Goal: Find contact information: Find contact information

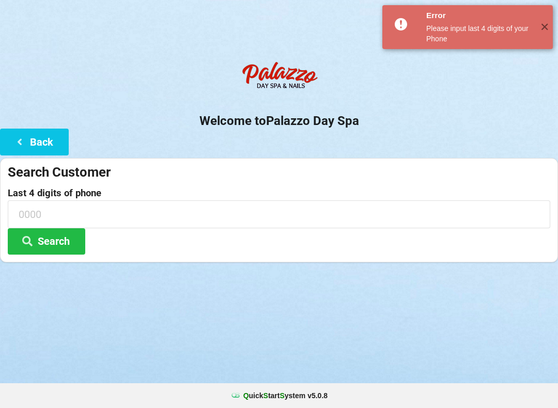
scroll to position [1, 3]
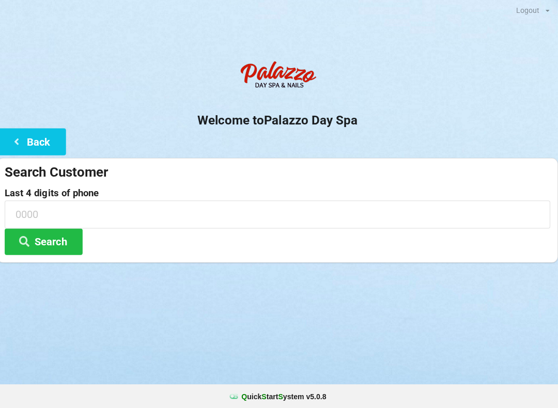
click at [39, 241] on button "Search" at bounding box center [46, 241] width 77 height 26
click at [156, 191] on label "Last 4 digits of phone" at bounding box center [279, 193] width 542 height 10
click at [118, 223] on input at bounding box center [279, 213] width 542 height 27
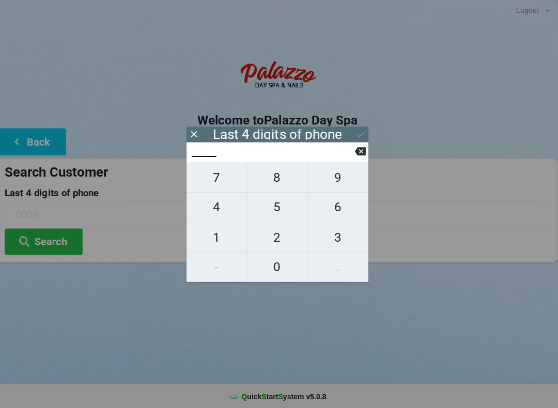
click at [339, 210] on span "6" at bounding box center [339, 207] width 60 height 22
type input "6___"
click at [339, 236] on span "3" at bounding box center [339, 237] width 60 height 22
type input "63__"
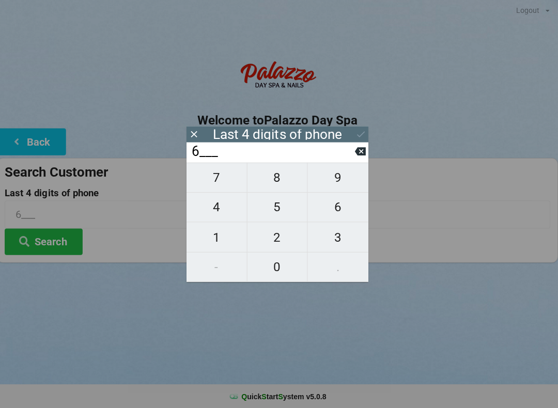
type input "63__"
click at [220, 180] on span "7" at bounding box center [218, 178] width 60 height 22
type input "637_"
click at [218, 182] on span "7" at bounding box center [218, 178] width 60 height 22
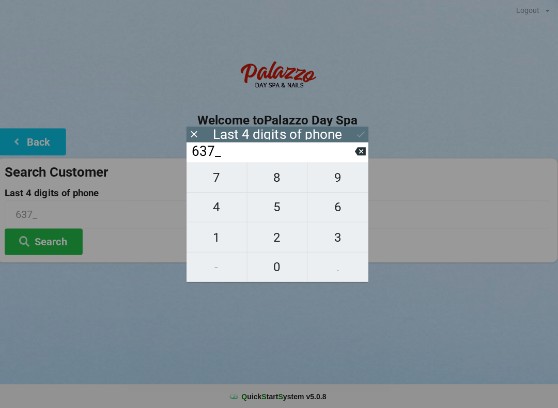
type input "6377"
click at [50, 240] on button "Search" at bounding box center [46, 241] width 77 height 26
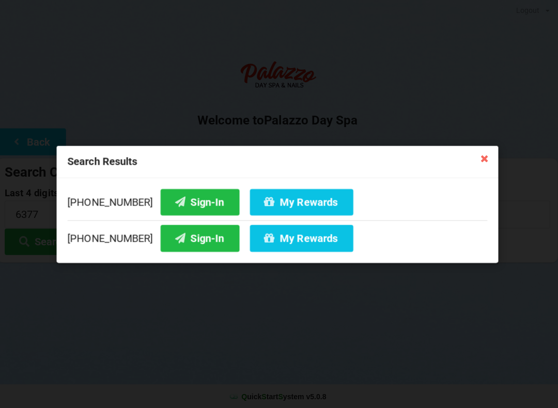
click at [485, 159] on icon at bounding box center [485, 158] width 17 height 17
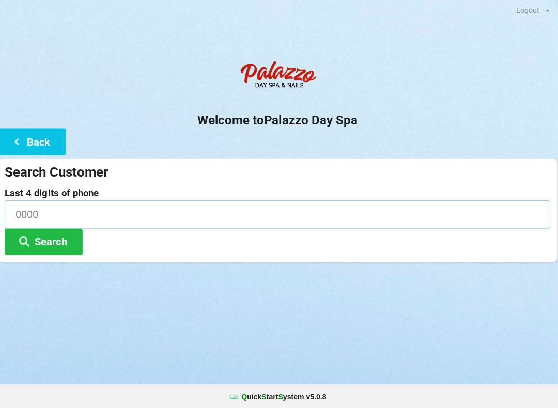
click at [136, 208] on input at bounding box center [279, 213] width 542 height 27
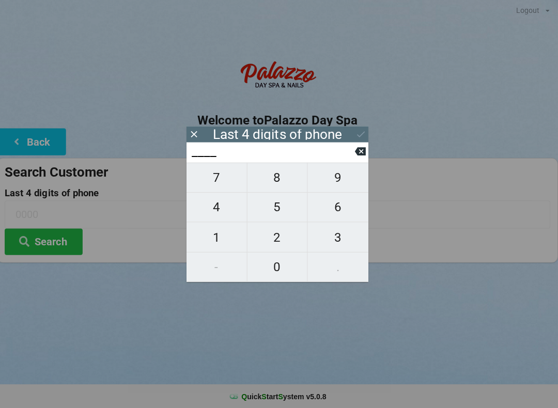
click at [279, 269] on span "0" at bounding box center [279, 267] width 60 height 22
type input "0___"
click at [291, 182] on span "8" at bounding box center [279, 178] width 60 height 22
type input "08__"
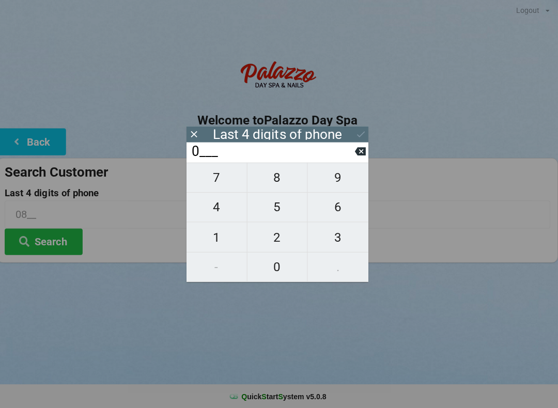
type input "08__"
click at [225, 208] on span "4" at bounding box center [218, 207] width 60 height 22
type input "084_"
click at [287, 274] on span "0" at bounding box center [279, 267] width 60 height 22
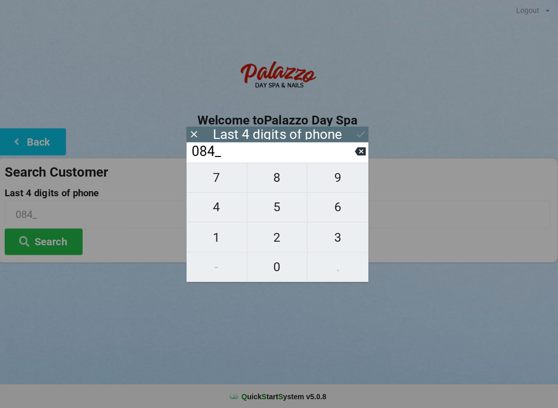
type input "0840"
click at [363, 134] on icon at bounding box center [361, 134] width 11 height 11
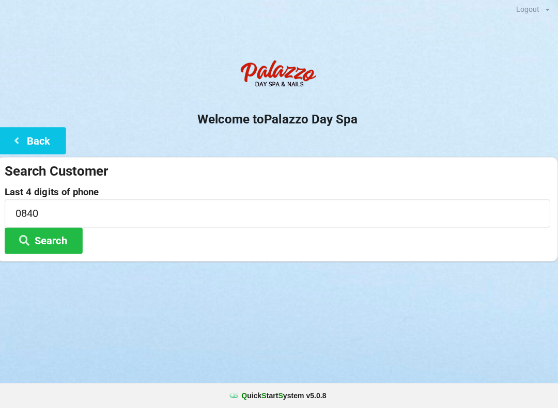
click at [64, 240] on button "Search" at bounding box center [46, 241] width 77 height 26
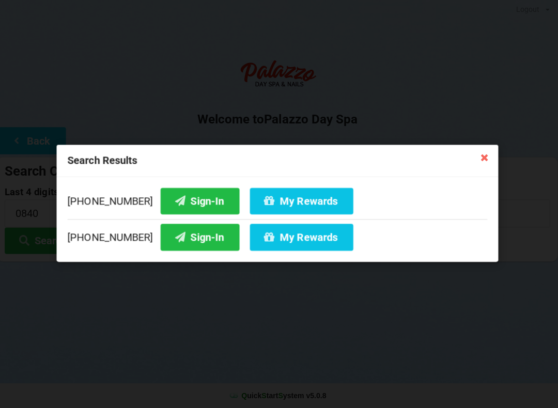
click at [313, 198] on button "My Rewards" at bounding box center [302, 201] width 103 height 26
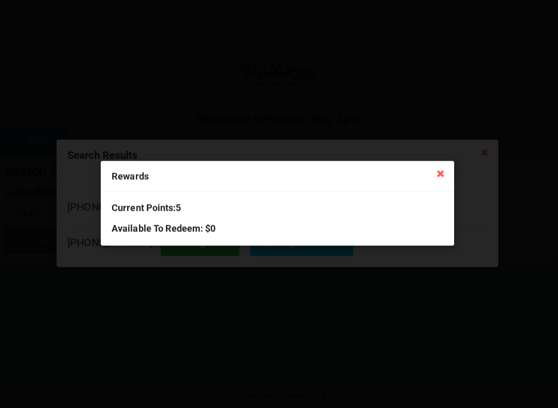
click at [439, 176] on icon at bounding box center [441, 174] width 17 height 17
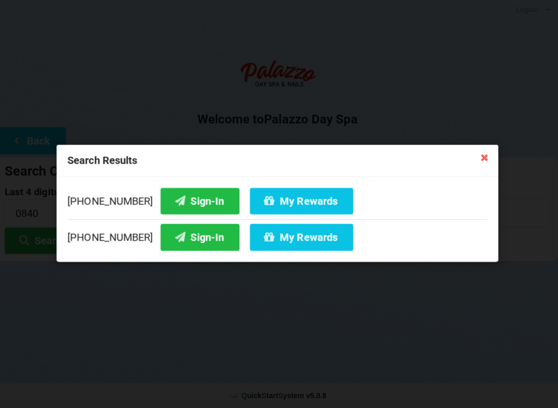
click at [194, 203] on button "Sign-In" at bounding box center [202, 201] width 78 height 26
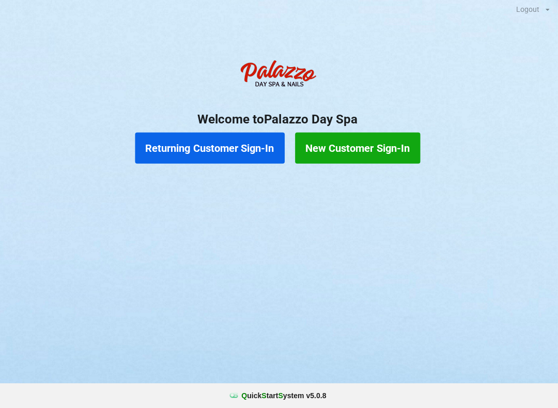
click at [229, 161] on button "Returning Customer Sign-In" at bounding box center [211, 149] width 149 height 31
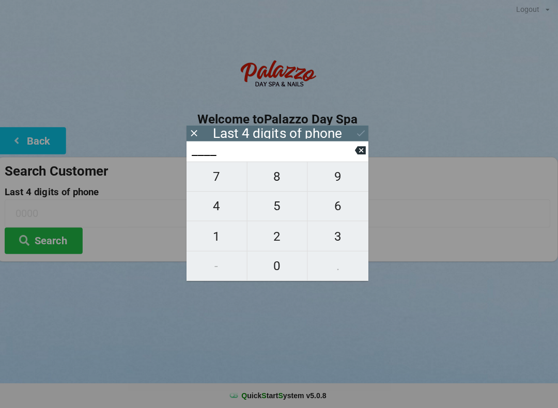
click at [223, 182] on span "7" at bounding box center [218, 178] width 60 height 22
type input "7___"
click at [361, 156] on icon at bounding box center [361, 152] width 11 height 8
click at [219, 213] on span "4" at bounding box center [218, 207] width 60 height 22
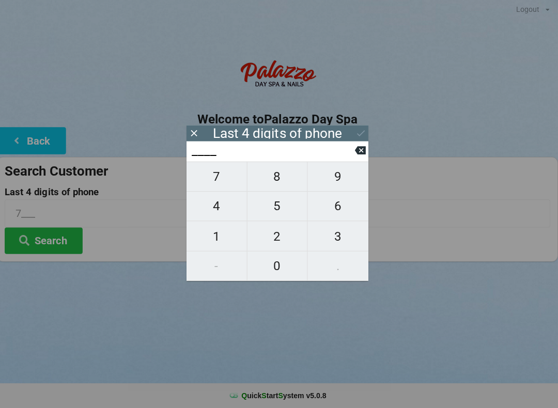
type input "4___"
click at [220, 184] on span "7" at bounding box center [218, 178] width 60 height 22
type input "47__"
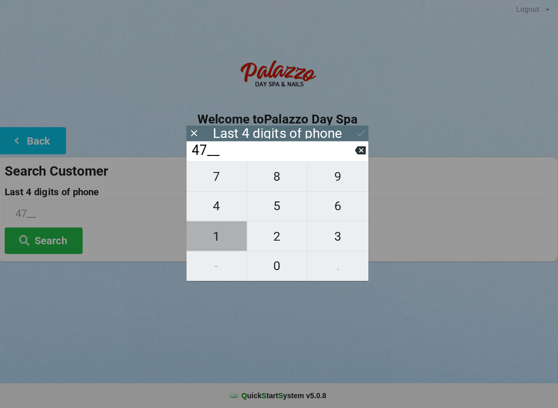
click at [222, 238] on span "1" at bounding box center [218, 237] width 60 height 22
type input "471_"
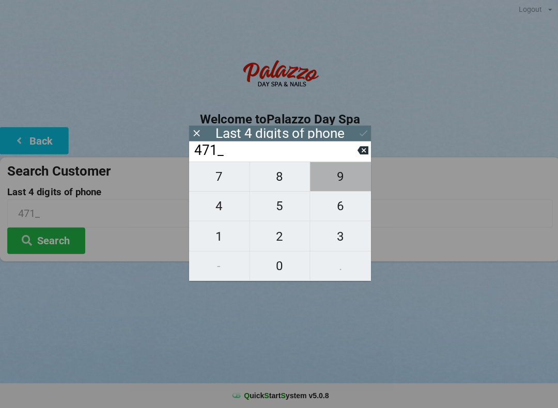
click at [343, 184] on span "9" at bounding box center [339, 178] width 60 height 22
type input "4719"
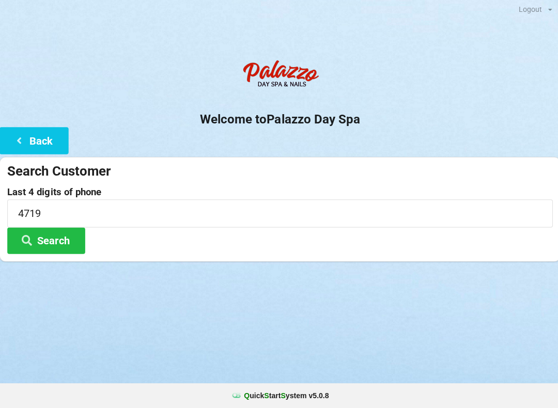
click at [57, 240] on button "Search" at bounding box center [46, 241] width 77 height 26
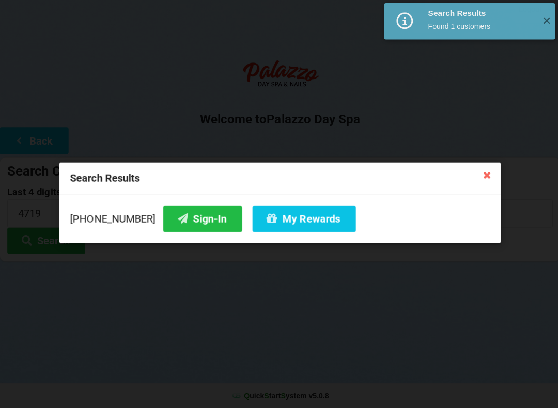
click at [298, 216] on button "My Rewards" at bounding box center [302, 220] width 103 height 26
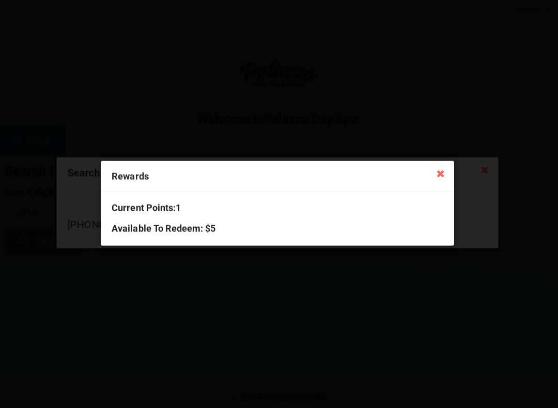
click at [442, 178] on icon at bounding box center [441, 174] width 17 height 17
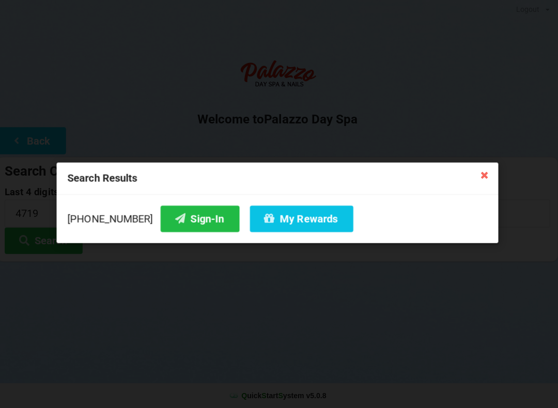
click at [290, 207] on button "My Rewards" at bounding box center [302, 220] width 103 height 26
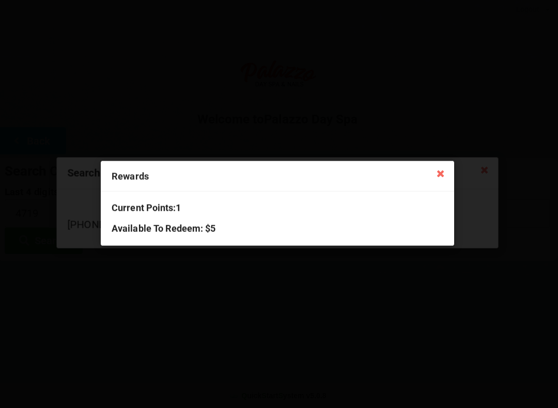
click at [433, 174] on icon at bounding box center [441, 174] width 17 height 17
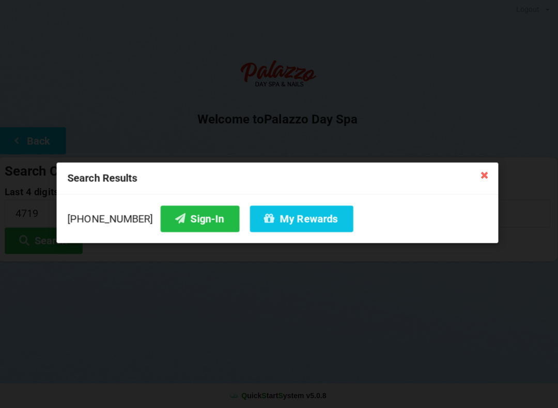
click at [184, 219] on button "Sign-In" at bounding box center [202, 220] width 78 height 26
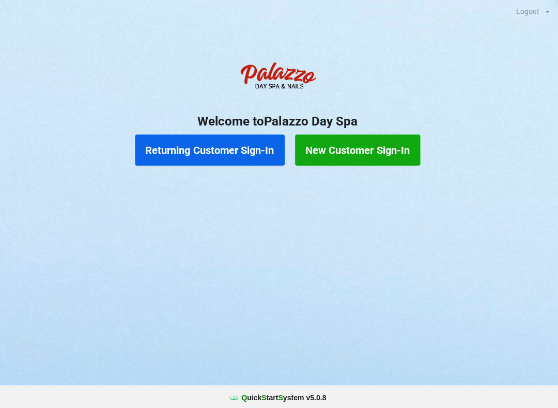
click at [171, 146] on button "Returning Customer Sign-In" at bounding box center [211, 149] width 149 height 31
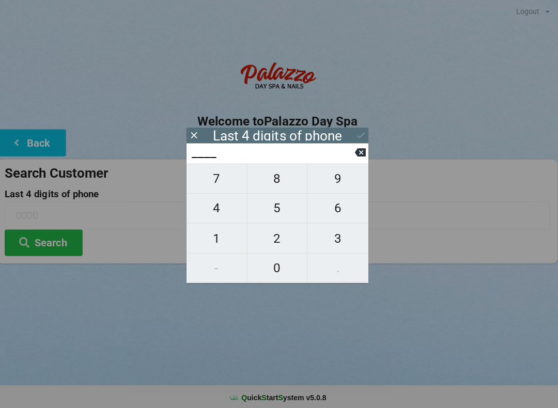
click at [212, 242] on span "1" at bounding box center [218, 237] width 60 height 22
type input "1___"
click at [212, 173] on span "7" at bounding box center [218, 178] width 60 height 22
type input "17__"
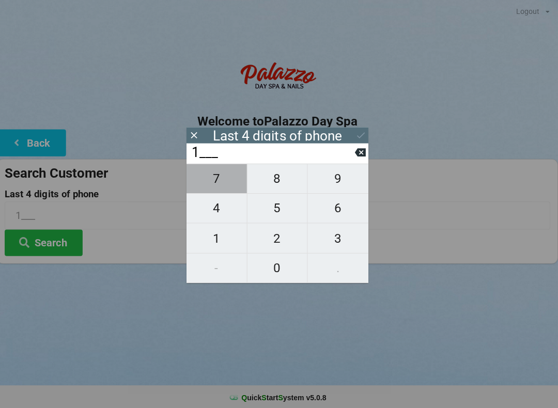
type input "17__"
click at [341, 160] on input "17__" at bounding box center [274, 152] width 163 height 17
click at [361, 159] on button at bounding box center [361, 152] width 11 height 14
click at [361, 155] on icon at bounding box center [361, 152] width 11 height 8
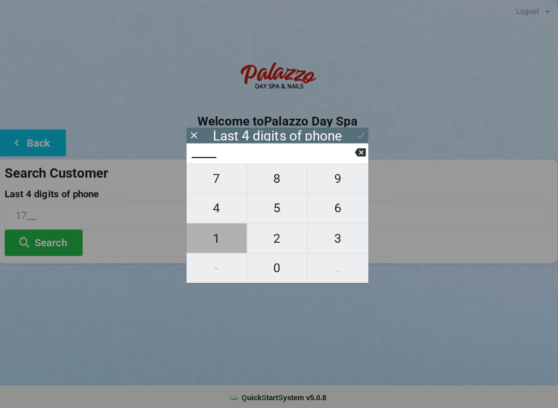
click at [213, 245] on span "1" at bounding box center [218, 237] width 60 height 22
type input "1___"
click at [210, 182] on span "7" at bounding box center [218, 178] width 60 height 22
type input "17__"
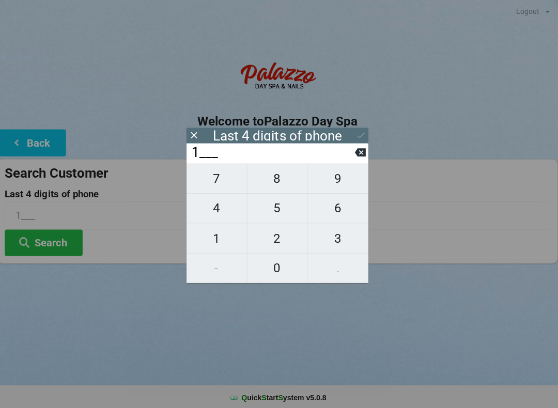
type input "17__"
click at [346, 188] on span "9" at bounding box center [339, 178] width 60 height 22
type input "179_"
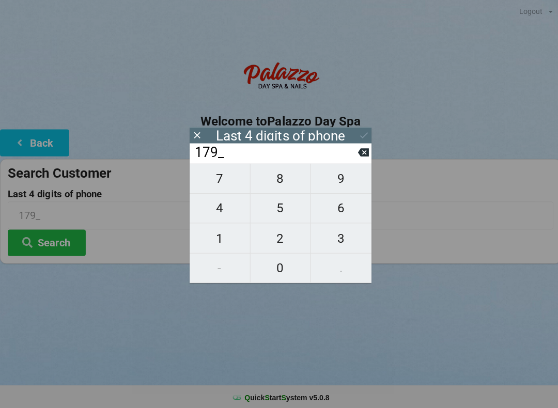
click at [348, 160] on input "179_" at bounding box center [274, 152] width 163 height 17
click at [353, 152] on input "179_" at bounding box center [274, 152] width 163 height 17
click at [366, 152] on icon at bounding box center [361, 152] width 11 height 8
click at [366, 159] on button at bounding box center [361, 152] width 11 height 14
click at [360, 151] on icon at bounding box center [361, 151] width 11 height 11
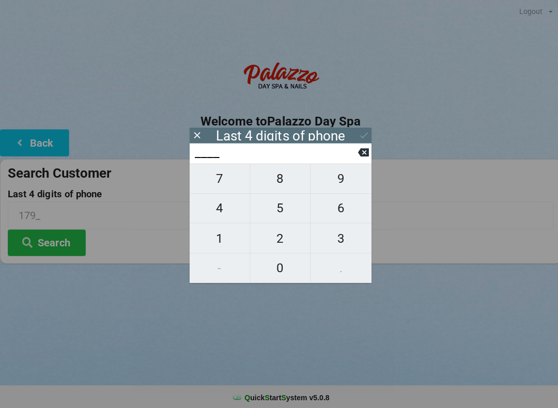
click at [354, 144] on input "____" at bounding box center [274, 152] width 163 height 17
click at [277, 216] on span "5" at bounding box center [279, 207] width 60 height 22
type input "5___"
click at [220, 240] on span "1" at bounding box center [218, 237] width 60 height 22
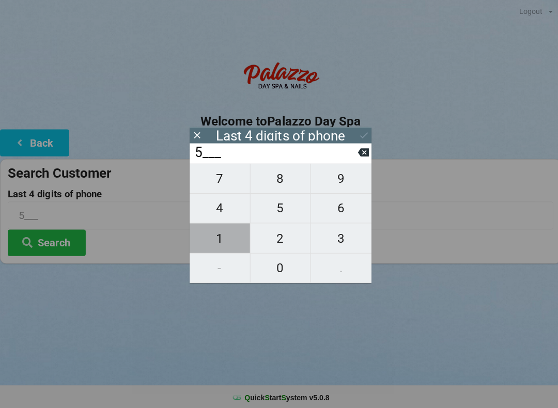
type input "51__"
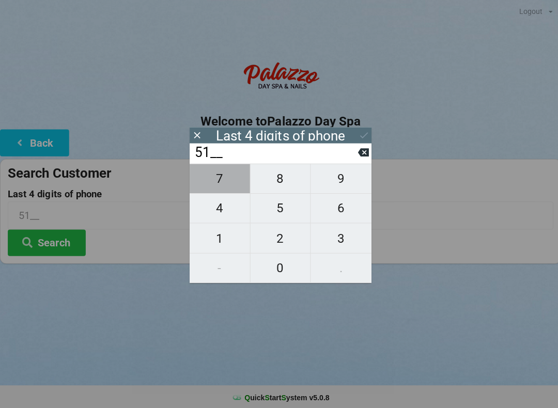
click at [219, 183] on span "7" at bounding box center [218, 178] width 60 height 22
type input "517_"
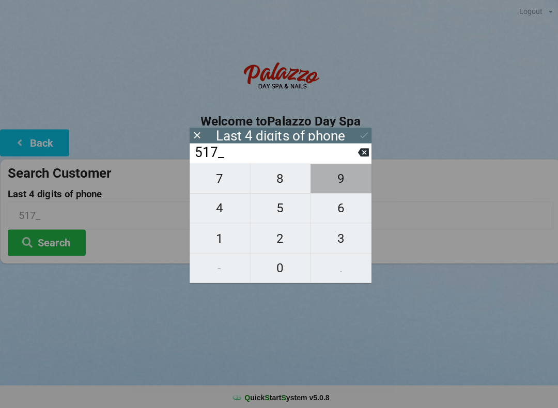
click at [349, 181] on span "9" at bounding box center [339, 178] width 60 height 22
type input "5179"
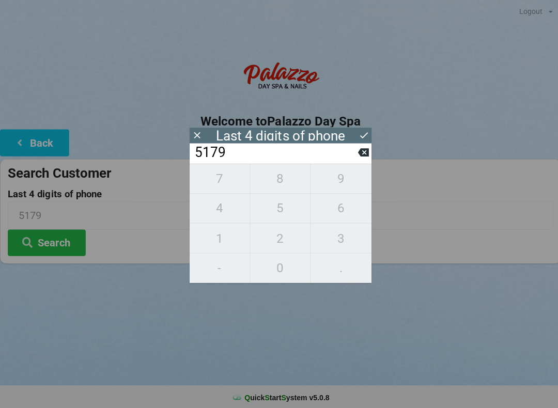
click at [69, 237] on button "Search" at bounding box center [46, 241] width 77 height 26
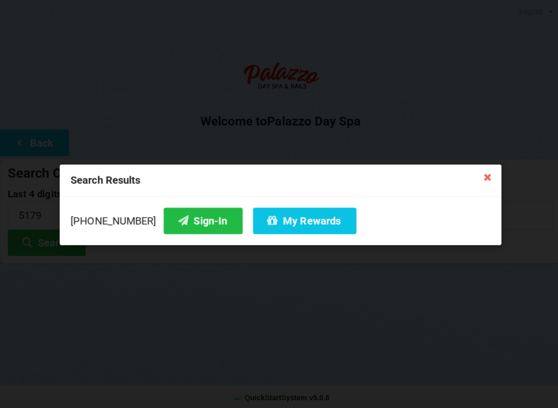
click at [184, 219] on button "Sign-In" at bounding box center [202, 220] width 78 height 26
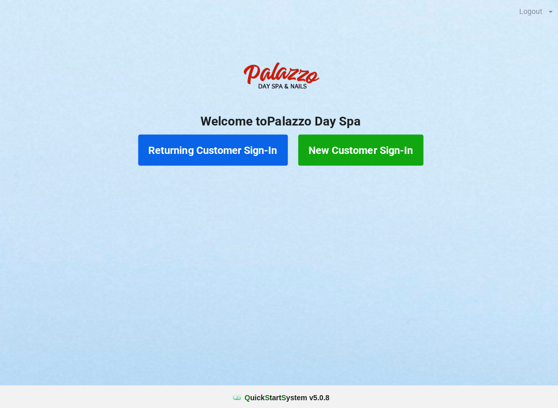
click at [361, 142] on button "New Customer Sign-In" at bounding box center [358, 149] width 124 height 31
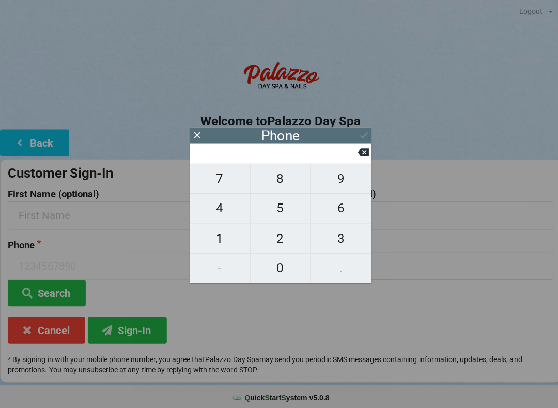
click at [222, 214] on span "4" at bounding box center [218, 207] width 60 height 22
type input "4"
click at [280, 271] on span "0" at bounding box center [279, 267] width 60 height 22
type input "40"
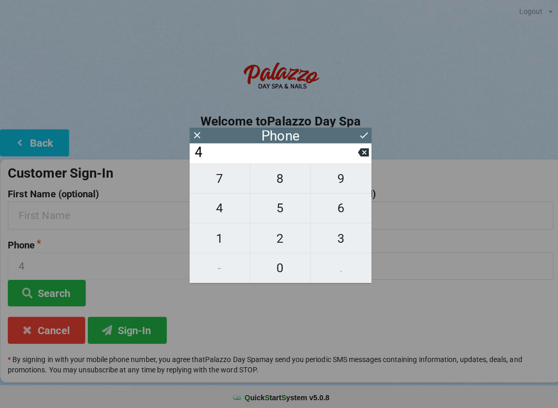
type input "40"
click at [218, 213] on span "4" at bounding box center [218, 207] width 60 height 22
type input "404"
click at [280, 180] on span "8" at bounding box center [279, 178] width 60 height 22
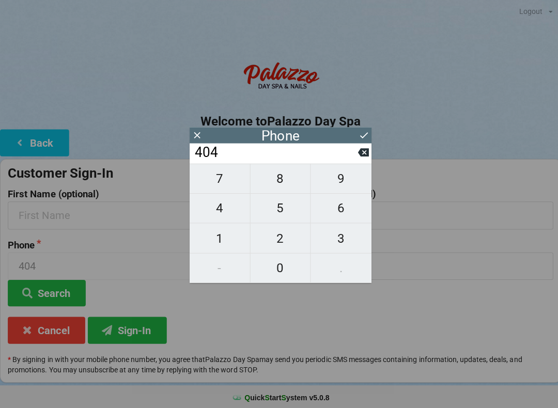
type input "4048"
click at [284, 244] on span "2" at bounding box center [279, 237] width 60 height 22
type input "40482"
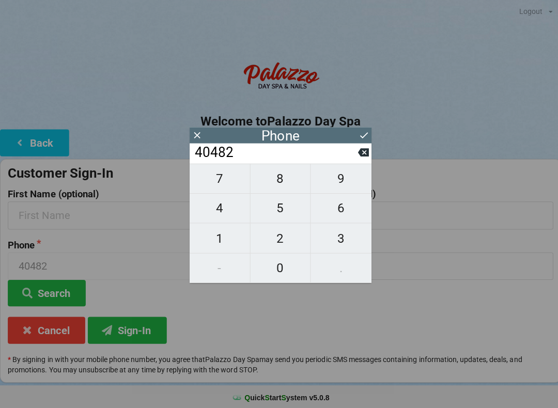
click at [288, 233] on span "2" at bounding box center [279, 237] width 60 height 22
type input "404822"
click at [344, 210] on span "6" at bounding box center [339, 207] width 60 height 22
type input "4048226"
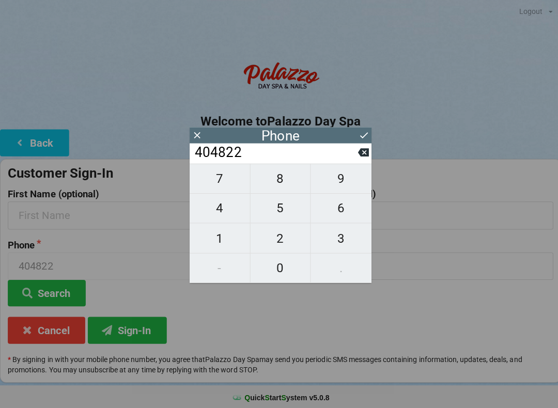
type input "4048226"
click at [224, 186] on span "7" at bounding box center [218, 178] width 60 height 22
type input "40482267"
click at [281, 185] on span "8" at bounding box center [279, 178] width 60 height 22
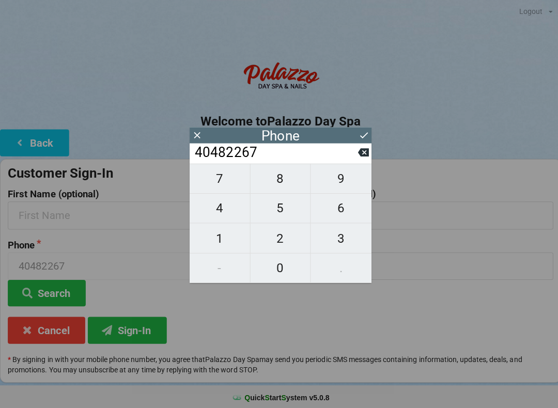
type input "404822678"
click at [228, 231] on span "1" at bounding box center [218, 237] width 60 height 22
type input "4048226781"
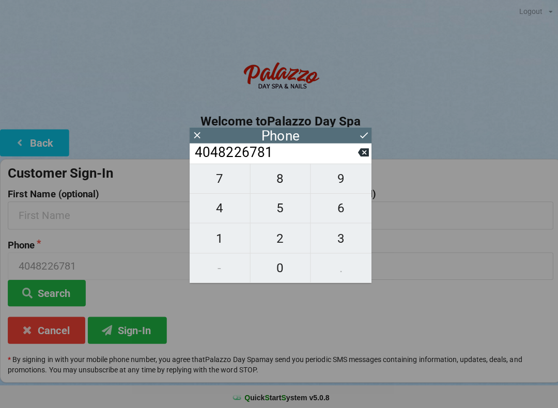
click at [354, 135] on div "Phone" at bounding box center [278, 135] width 181 height 16
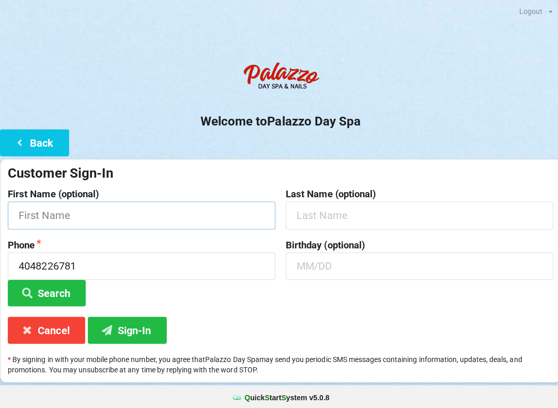
click at [61, 211] on input "text" at bounding box center [141, 213] width 266 height 27
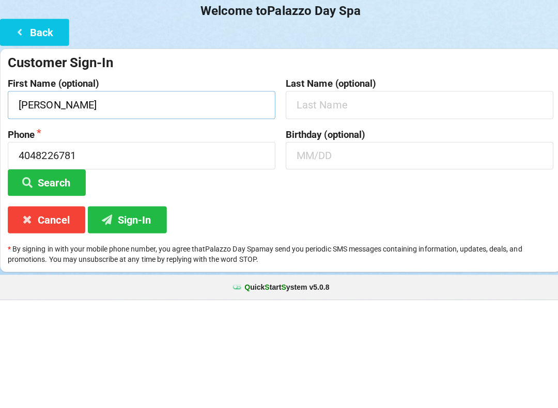
type input "[PERSON_NAME]"
click at [332, 200] on input "text" at bounding box center [417, 213] width 266 height 27
type input "[DATE]"
click at [300, 251] on input "text" at bounding box center [417, 264] width 266 height 27
click at [46, 278] on button "Search" at bounding box center [46, 291] width 77 height 26
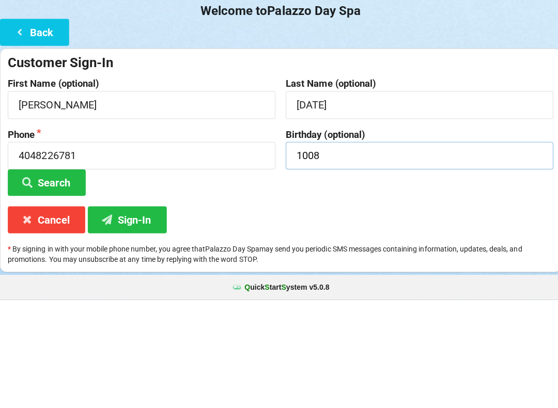
click at [342, 251] on input "1008" at bounding box center [417, 264] width 266 height 27
click at [46, 278] on button "Search" at bounding box center [46, 291] width 77 height 26
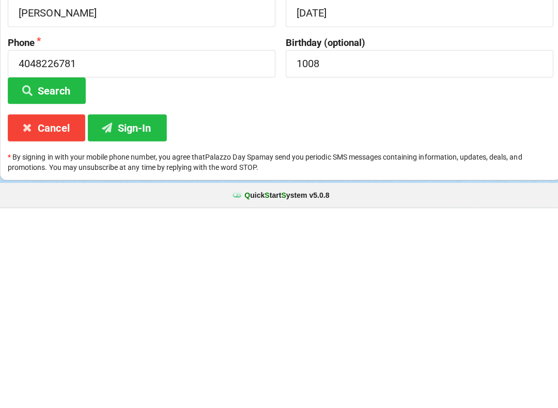
click at [142, 315] on button "Sign-In" at bounding box center [126, 328] width 78 height 26
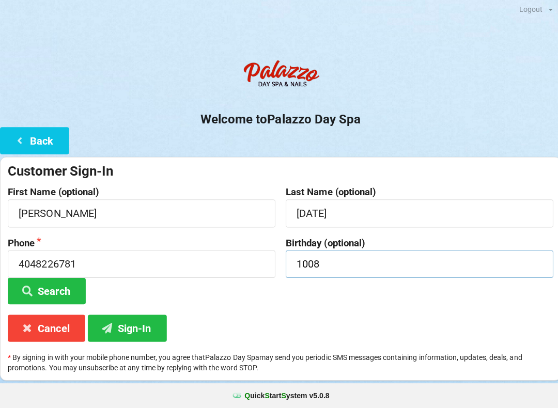
click at [310, 264] on input "1008" at bounding box center [417, 264] width 266 height 27
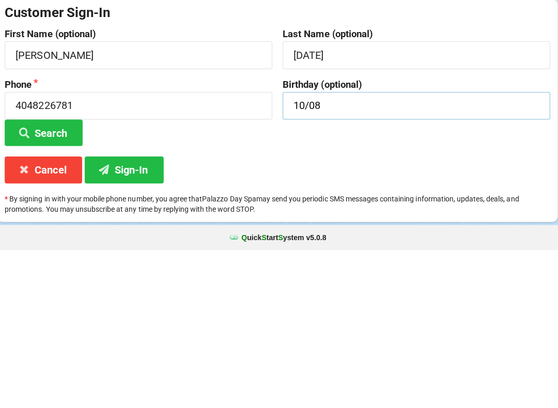
type input "10/08"
click at [131, 315] on button "Sign-In" at bounding box center [126, 328] width 78 height 26
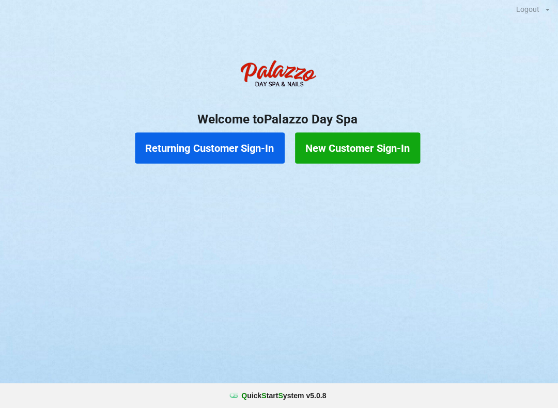
click at [208, 153] on button "Returning Customer Sign-In" at bounding box center [211, 149] width 149 height 31
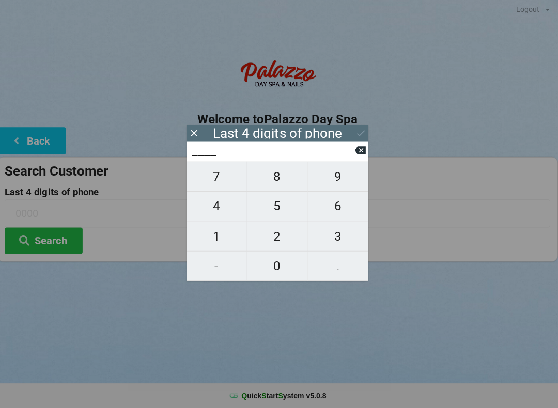
click at [210, 179] on span "7" at bounding box center [218, 178] width 60 height 22
type input "7___"
click at [335, 235] on span "3" at bounding box center [339, 237] width 60 height 22
type input "73__"
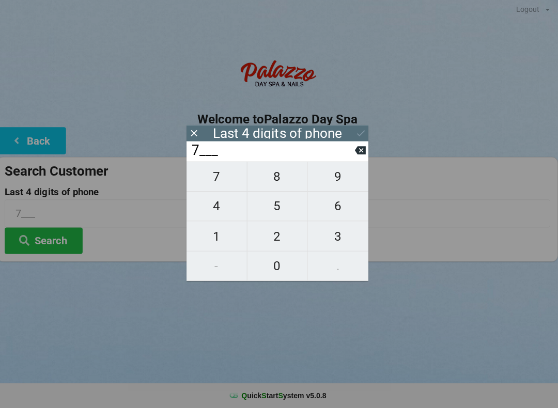
type input "73__"
click at [276, 187] on span "8" at bounding box center [279, 178] width 60 height 22
type input "738_"
click at [272, 185] on span "8" at bounding box center [279, 178] width 60 height 22
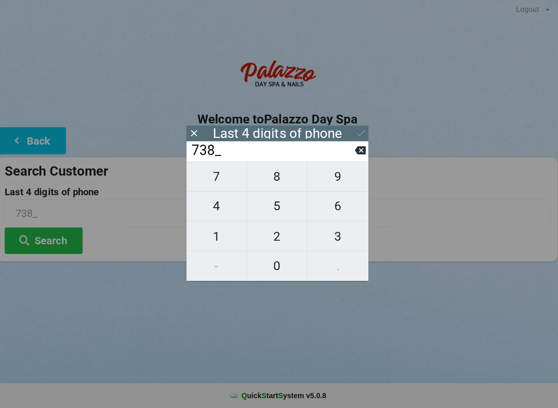
type input "7388"
click at [41, 243] on button "Search" at bounding box center [46, 241] width 77 height 26
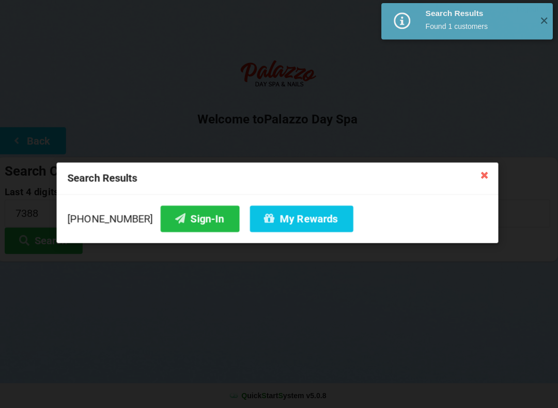
click at [278, 218] on button "My Rewards" at bounding box center [302, 220] width 103 height 26
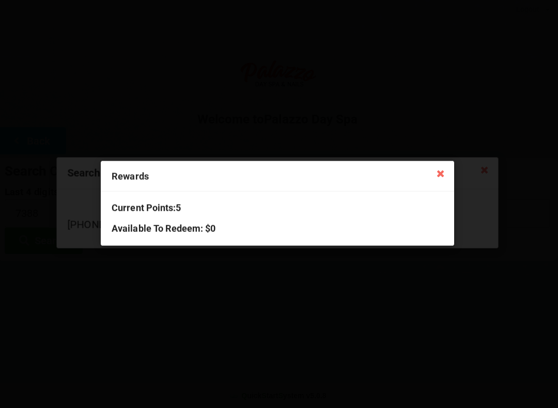
click at [439, 167] on icon at bounding box center [441, 174] width 17 height 17
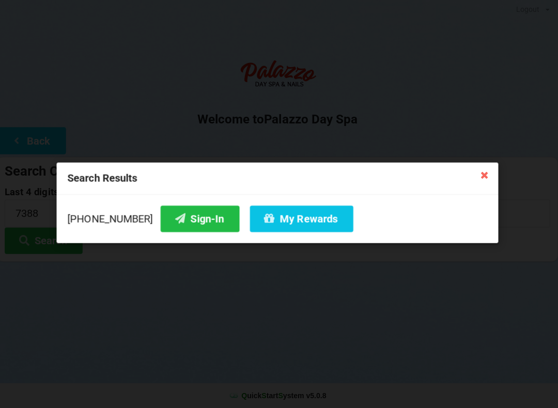
click at [181, 217] on button "Sign-In" at bounding box center [202, 220] width 78 height 26
